Goal: Task Accomplishment & Management: Use online tool/utility

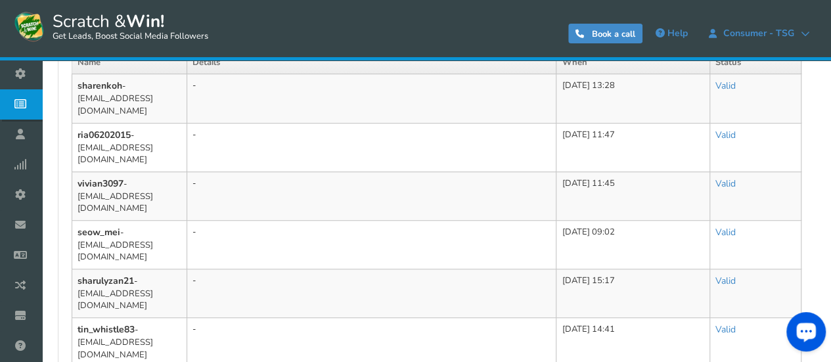
scroll to position [197, 0]
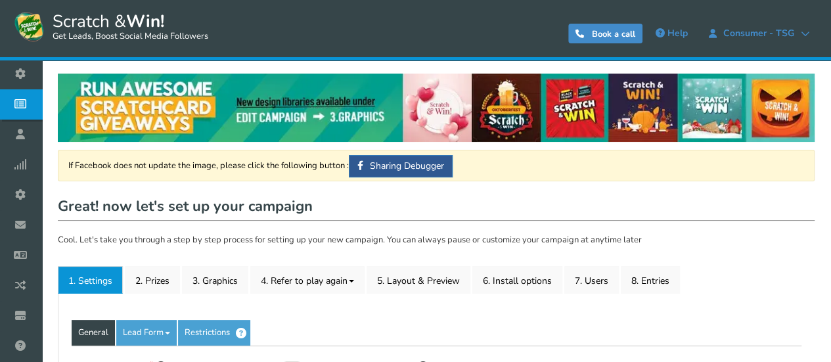
type input "Dodo Day 2025 Scratch & Win"
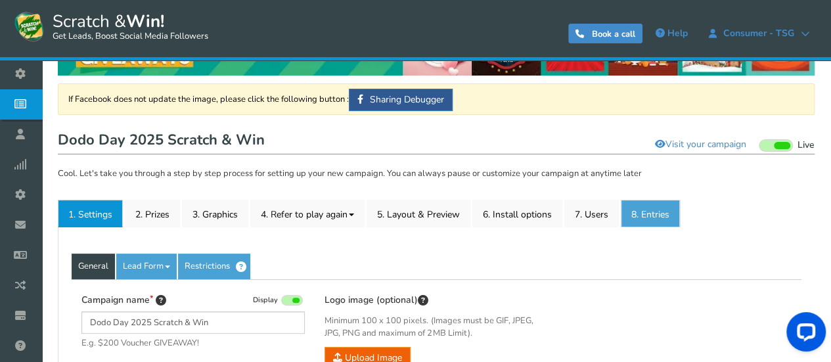
scroll to position [66, 0]
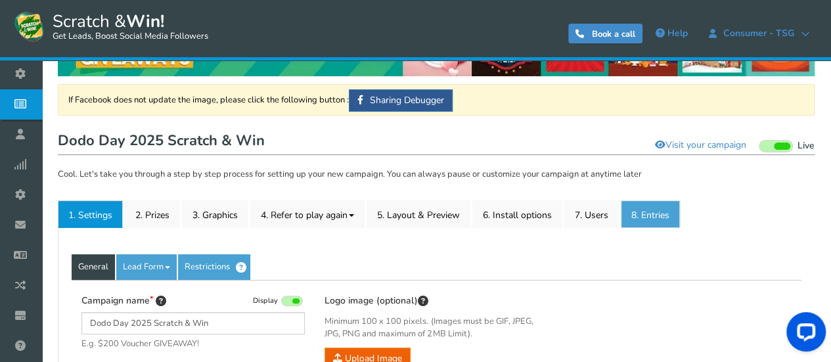
click at [640, 208] on link "8. Entries" at bounding box center [650, 214] width 59 height 28
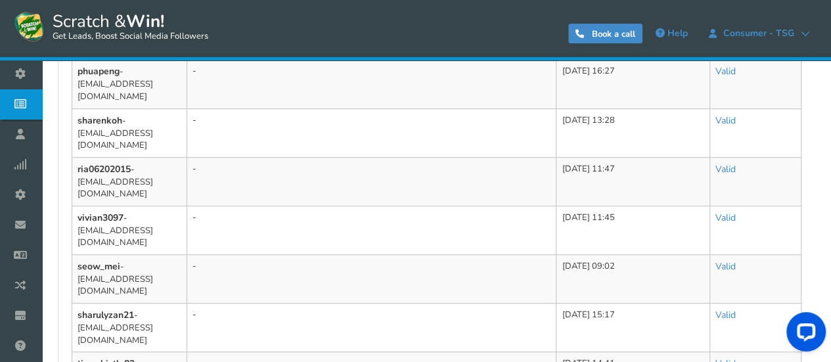
scroll to position [328, 0]
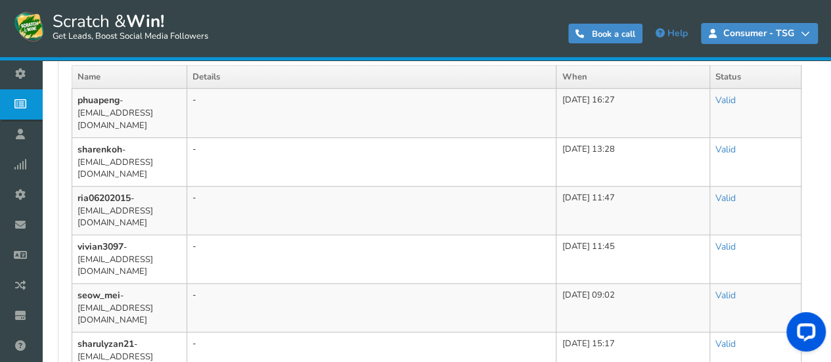
click at [807, 32] on icon at bounding box center [804, 33] width 9 height 9
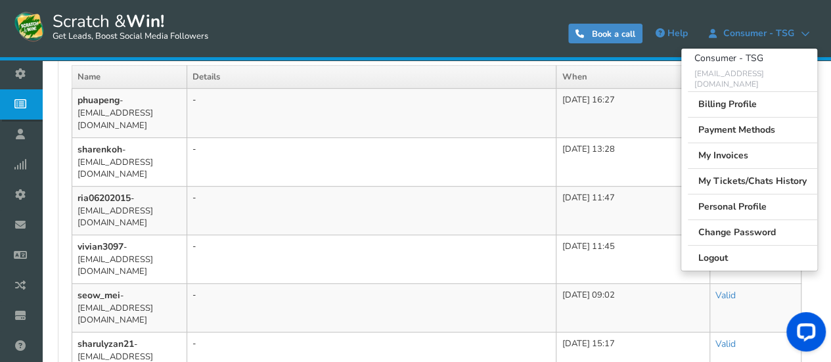
click at [535, 51] on div "0 WARNING Book a call Help Consumer - TSG Consumer - TSG [EMAIL_ADDRESS][DOMAIN…" at bounding box center [553, 33] width 550 height 47
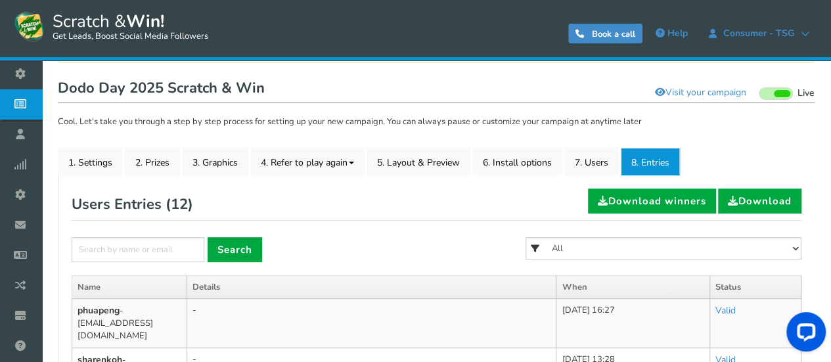
scroll to position [131, 0]
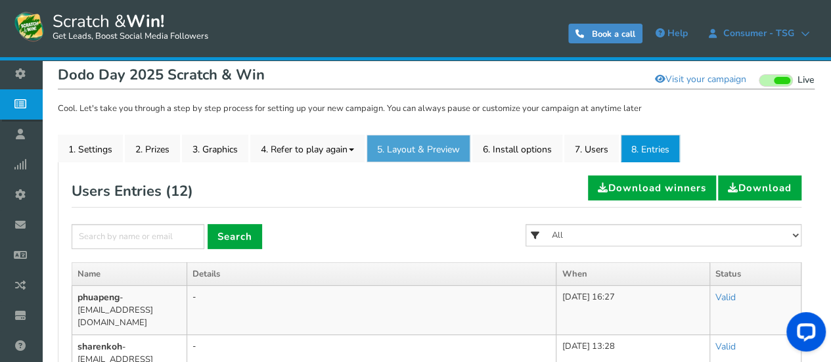
click at [414, 149] on link "5. Layout & Preview" at bounding box center [418, 149] width 104 height 28
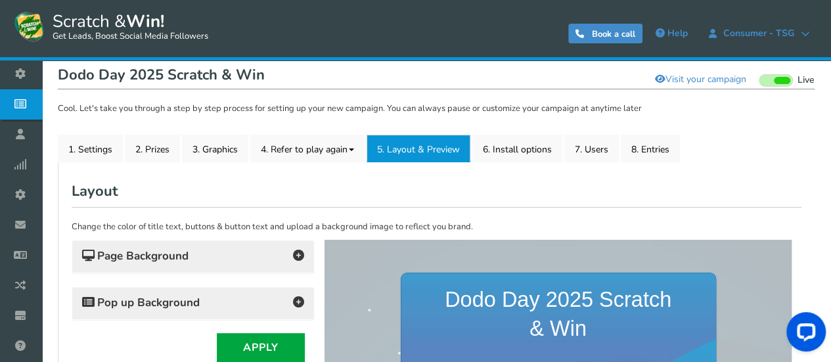
scroll to position [0, 0]
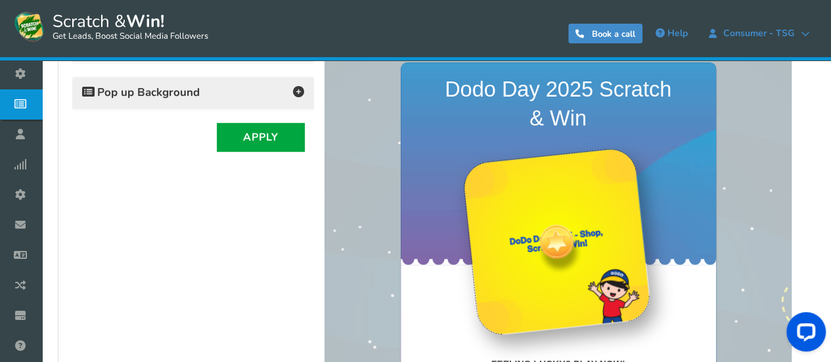
scroll to position [420, 0]
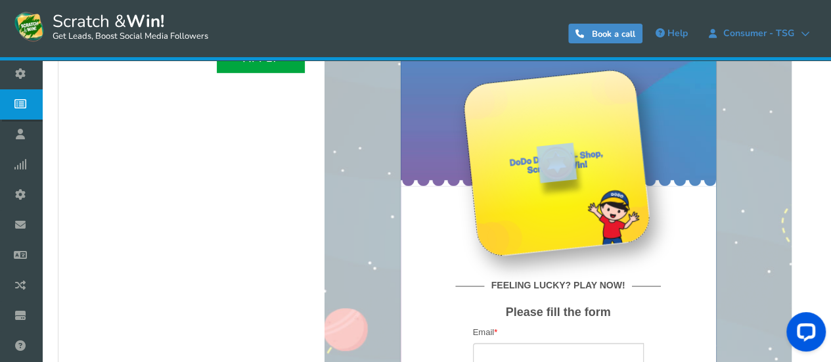
drag, startPoint x: 550, startPoint y: 162, endPoint x: 586, endPoint y: 162, distance: 35.5
click at [586, 162] on div at bounding box center [556, 162] width 189 height 189
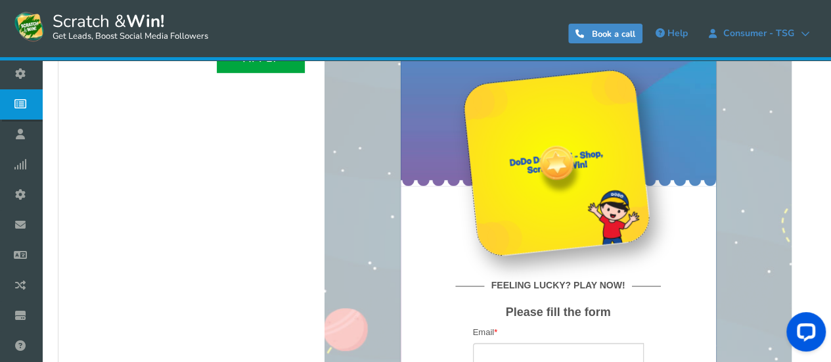
click at [335, 188] on div at bounding box center [557, 276] width 467 height 650
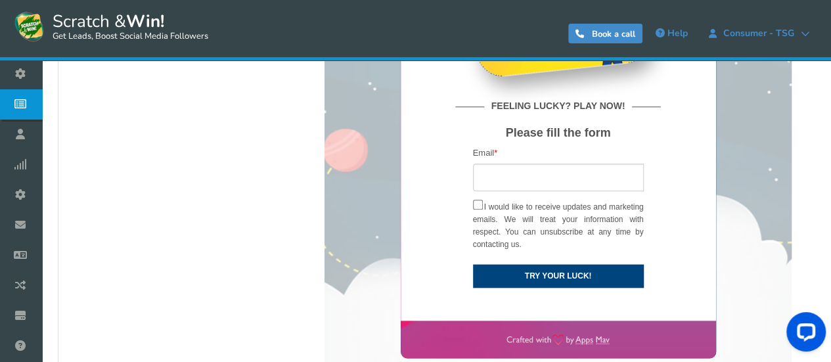
scroll to position [617, 0]
